Goal: Book appointment/travel/reservation

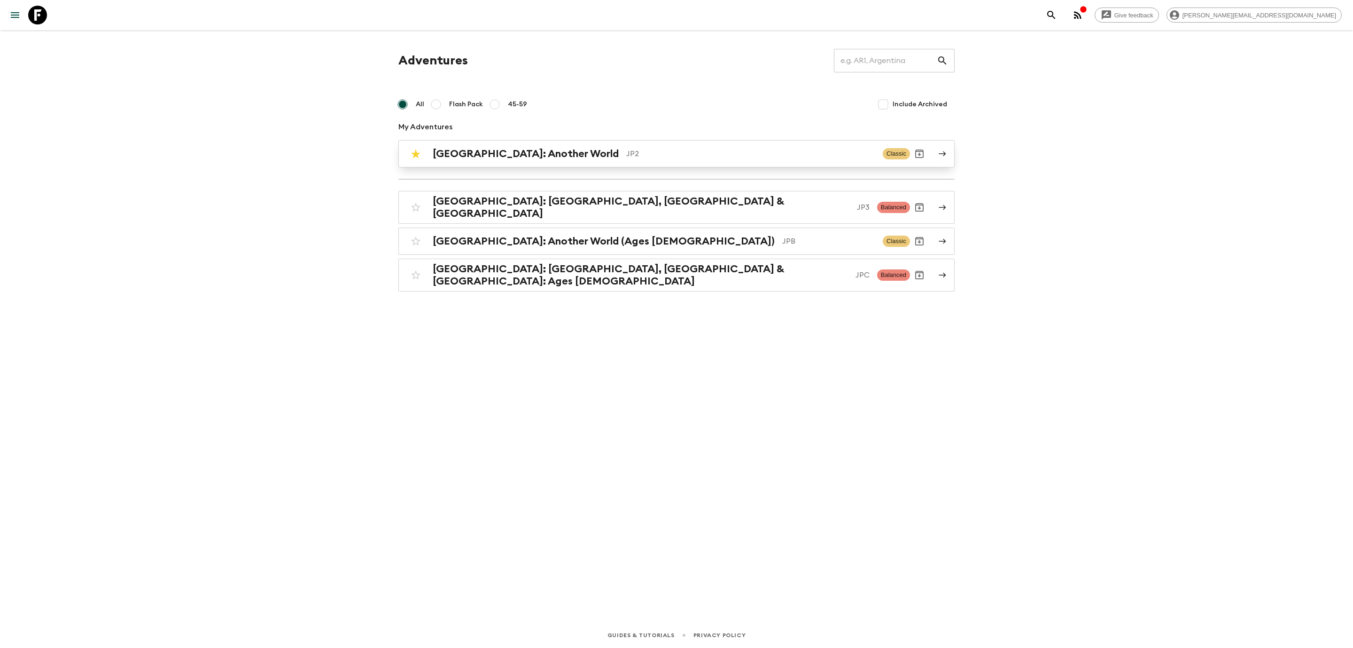
click at [510, 164] on link "[GEOGRAPHIC_DATA]: Another World JP2 Classic" at bounding box center [676, 153] width 556 height 27
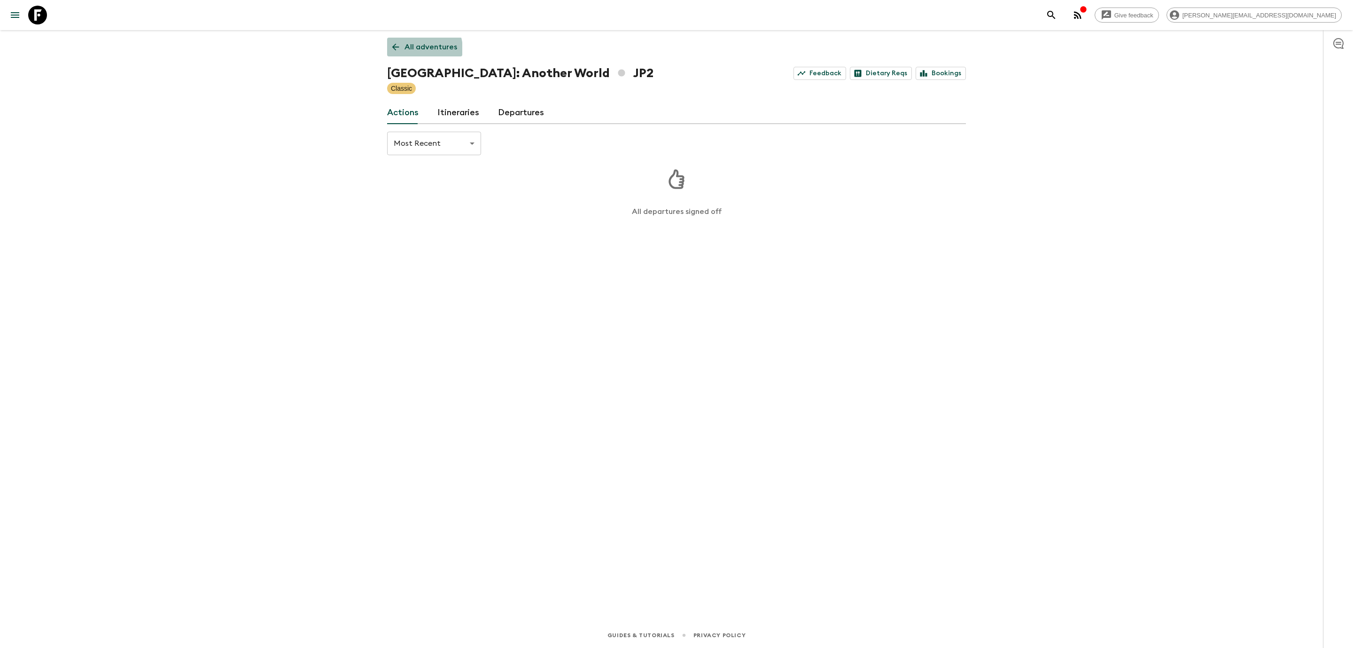
click at [390, 54] on link "All adventures" at bounding box center [424, 47] width 75 height 19
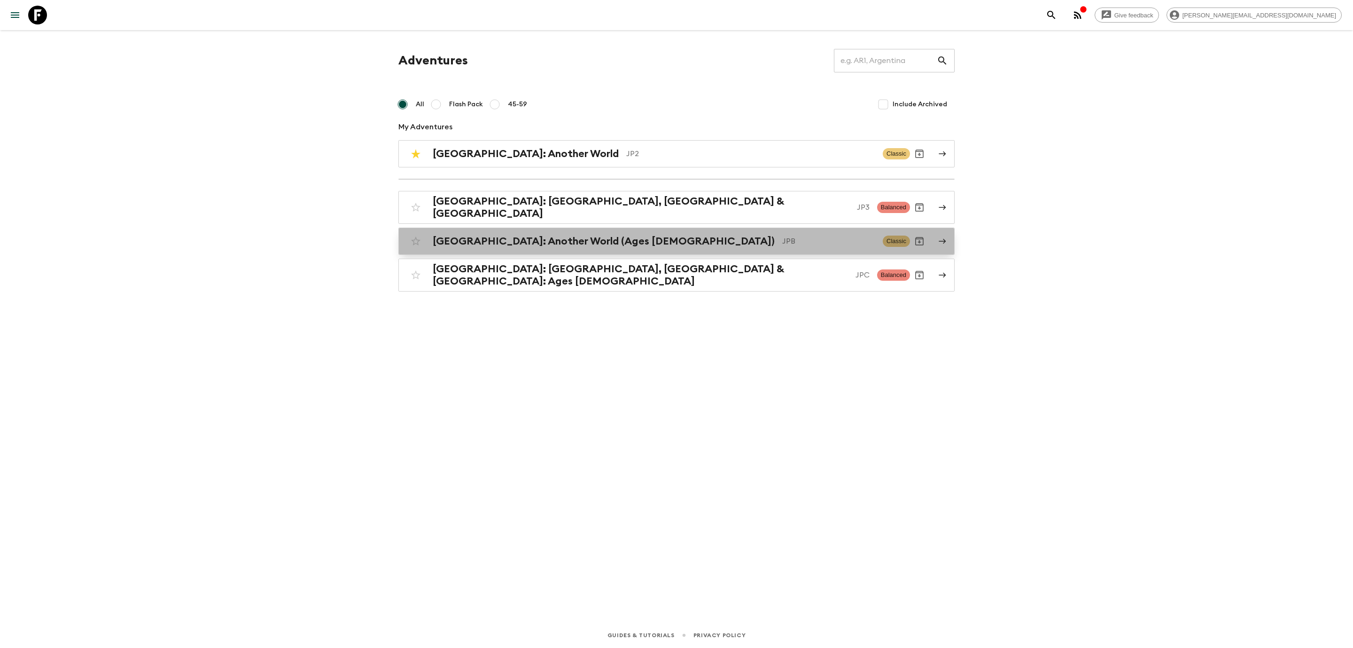
click at [563, 244] on div "[GEOGRAPHIC_DATA]: Another World (Ages [DEMOGRAPHIC_DATA]) JPB Classic" at bounding box center [658, 241] width 504 height 19
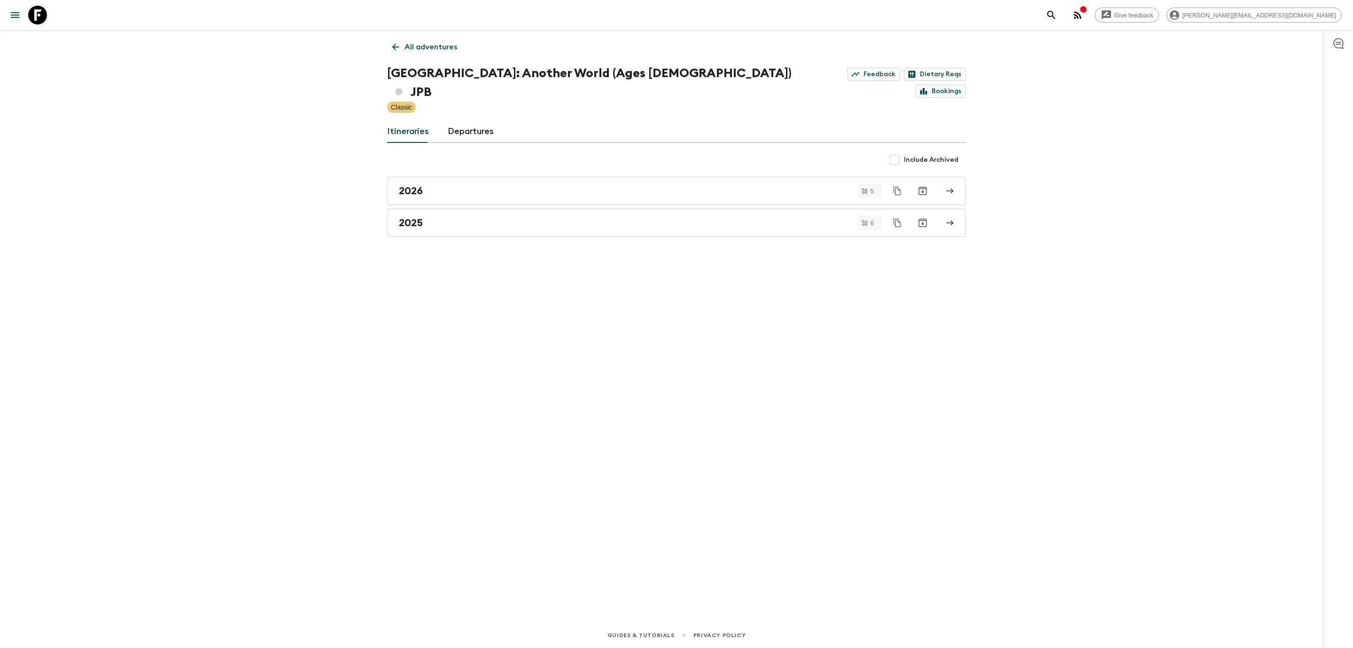
click at [474, 122] on link "Departures" at bounding box center [471, 131] width 46 height 23
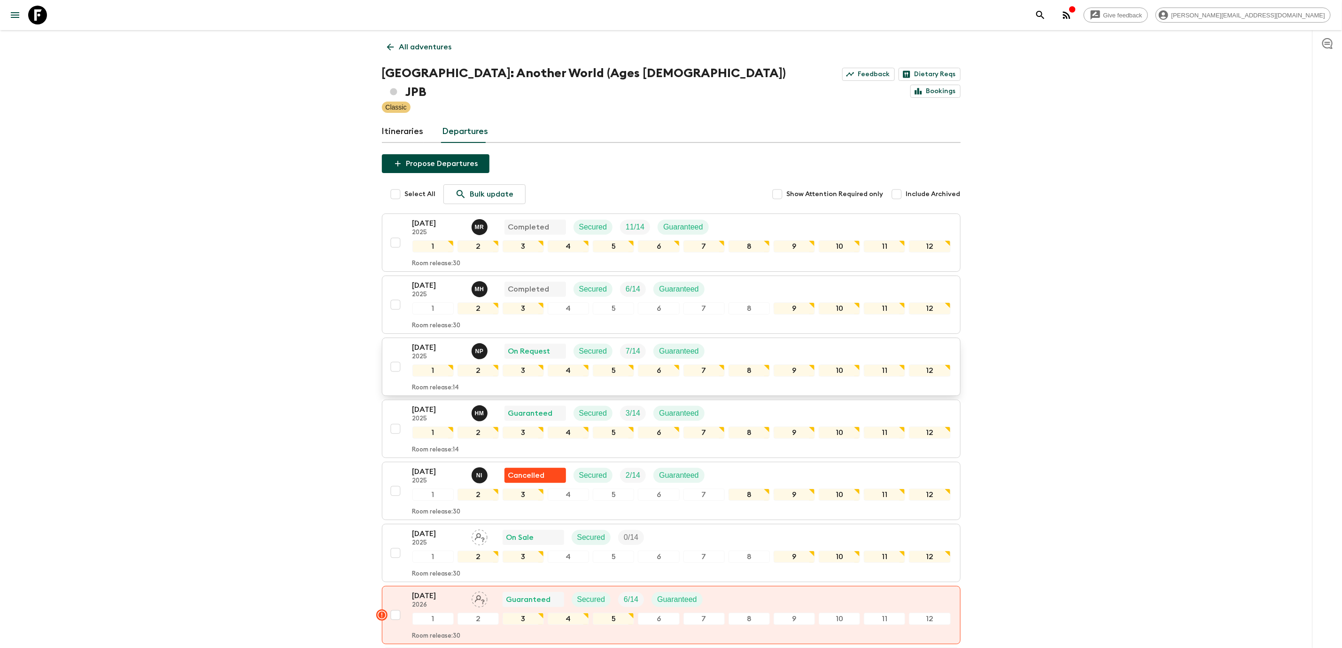
click at [436, 342] on p "[DATE]" at bounding box center [439, 347] width 52 height 11
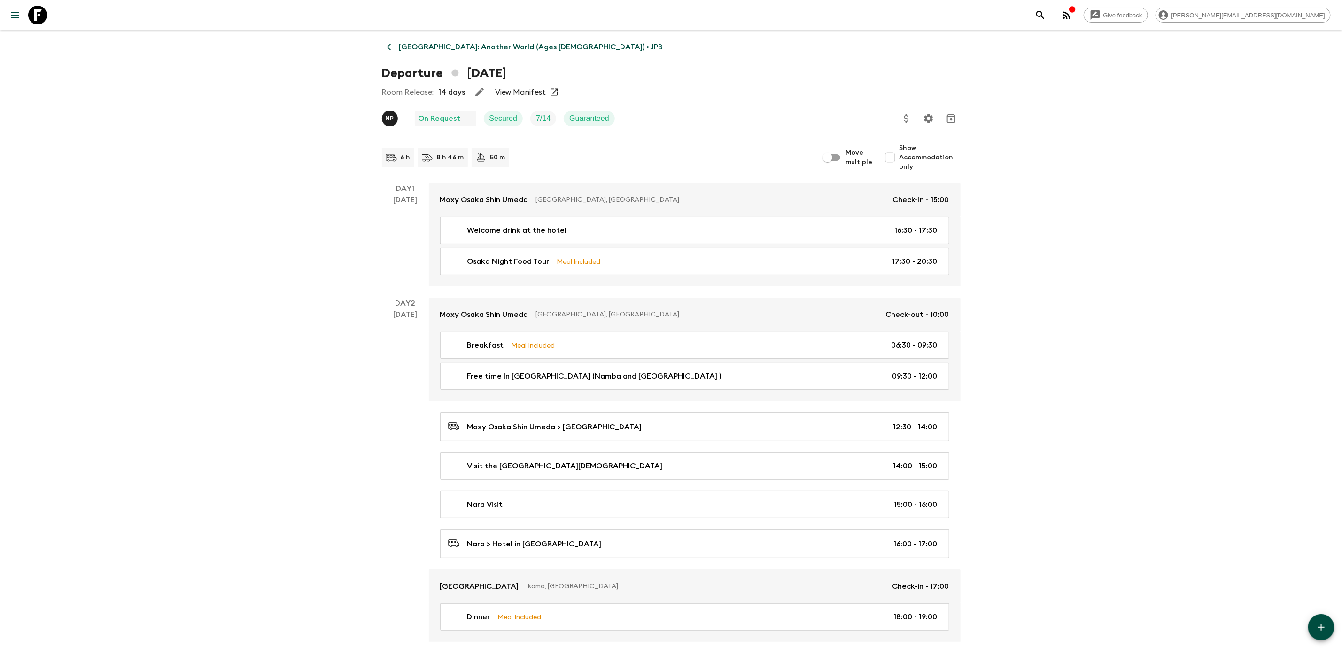
click at [388, 47] on icon at bounding box center [390, 47] width 7 height 7
